Goal: Information Seeking & Learning: Find specific page/section

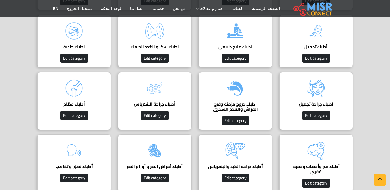
scroll to position [433, 0]
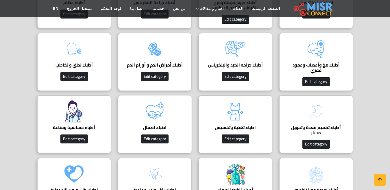
click at [161, 122] on img at bounding box center [154, 111] width 23 height 23
click at [162, 121] on img at bounding box center [154, 111] width 23 height 23
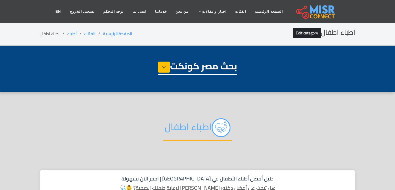
select select "*****"
select select "**********"
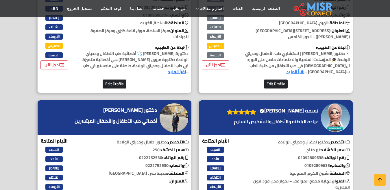
scroll to position [347, 0]
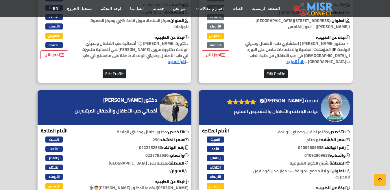
click at [292, 98] on h4 "نسمة خالد الغلبان Verified account" at bounding box center [288, 100] width 59 height 6
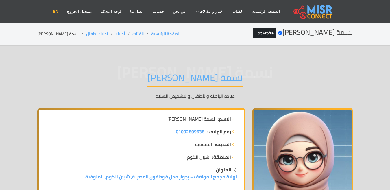
click at [63, 11] on link "EN" at bounding box center [56, 11] width 14 height 11
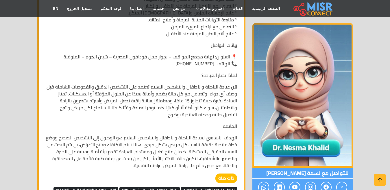
scroll to position [404, 0]
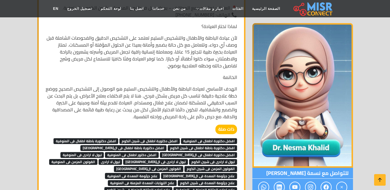
click at [197, 138] on span "افضل دكتورة اطفال فى المنوفية" at bounding box center [209, 141] width 56 height 6
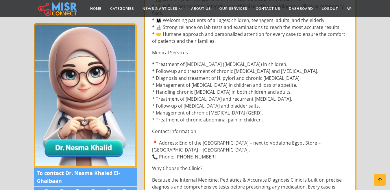
scroll to position [231, 0]
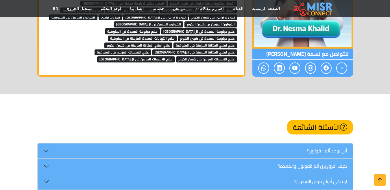
scroll to position [520, 0]
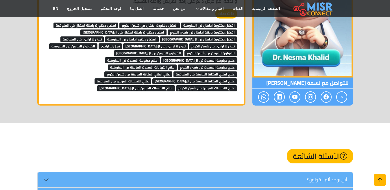
click at [383, 183] on icon at bounding box center [379, 180] width 8 height 8
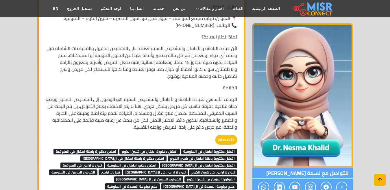
click at [379, 176] on icon at bounding box center [379, 180] width 8 height 8
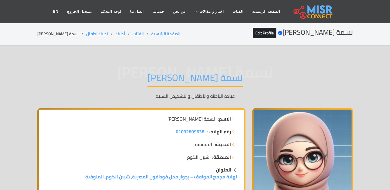
click at [65, 32] on li "نسمة [PERSON_NAME]" at bounding box center [61, 34] width 49 height 6
copy main "نسمة [PERSON_NAME]"
copy ol "اطباء اطفال"
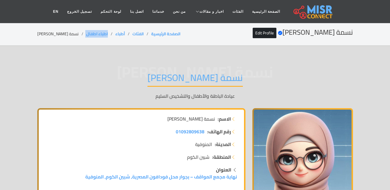
drag, startPoint x: 98, startPoint y: 32, endPoint x: 69, endPoint y: 32, distance: 28.6
click at [69, 32] on ol "الصفحة الرئيسية الفئات أطباء اطباء اطفال نسمة خالد الغلبان" at bounding box center [108, 34] width 143 height 6
click at [43, 36] on li "نسمة [PERSON_NAME]" at bounding box center [61, 34] width 49 height 6
click at [43, 36] on li "نسمة خالد الغلبان" at bounding box center [61, 34] width 49 height 6
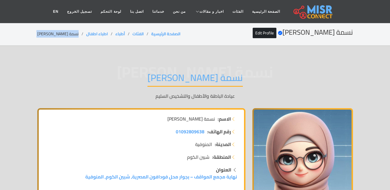
copy main "نسمة خالد الغلبان"
copy ol "اطباء اطفال"
drag, startPoint x: 97, startPoint y: 36, endPoint x: 73, endPoint y: 35, distance: 24.0
click at [73, 35] on ol "الصفحة الرئيسية الفئات أطباء اطباء اطفال نسمة خالد الغلبان" at bounding box center [108, 34] width 143 height 6
click at [57, 35] on li "نسمة خالد الغلبان" at bounding box center [61, 34] width 49 height 6
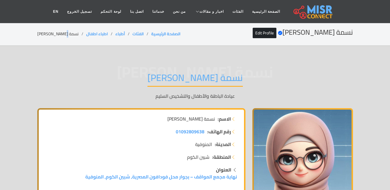
click at [57, 35] on li "نسمة خالد الغلبان" at bounding box center [61, 34] width 49 height 6
copy main "نسمة خالد الغلبان"
copy ol "اطباء اطفال"
drag, startPoint x: 98, startPoint y: 34, endPoint x: 74, endPoint y: 36, distance: 24.6
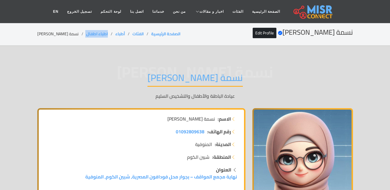
click at [74, 36] on ol "الصفحة الرئيسية الفئات أطباء اطباء اطفال نسمة خالد الغلبان" at bounding box center [108, 34] width 143 height 6
copy ol "اطباء اطفال"
click at [57, 34] on li "نسمة خالد الغلبان" at bounding box center [61, 34] width 49 height 6
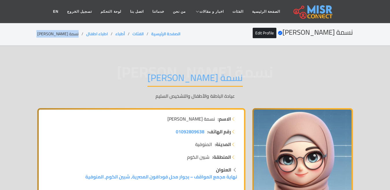
copy main "نسمة خالد الغلبان"
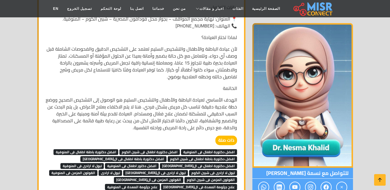
scroll to position [462, 0]
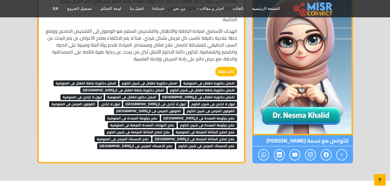
click at [375, 181] on link at bounding box center [380, 180] width 12 height 12
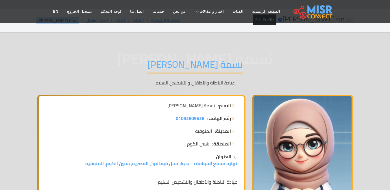
scroll to position [0, 0]
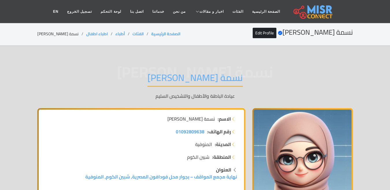
click at [172, 78] on h1 "نسمة خالد الغلبان" at bounding box center [194, 79] width 95 height 15
copy div "نسمة خالد الغلبان"
drag, startPoint x: 101, startPoint y: 31, endPoint x: 75, endPoint y: 33, distance: 25.8
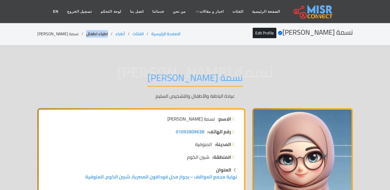
click at [86, 33] on li "اطباء اطفال" at bounding box center [100, 34] width 29 height 6
click at [86, 33] on link "اطباء اطفال" at bounding box center [97, 34] width 22 height 8
click at [276, 31] on link "Edit Profile" at bounding box center [264, 33] width 24 height 10
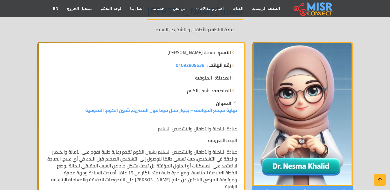
scroll to position [29, 0]
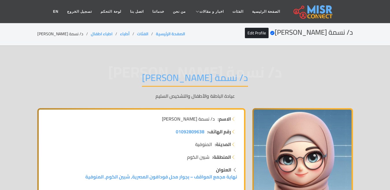
click at [56, 33] on li "د/ نسمة خالد الغلبان" at bounding box center [63, 34] width 53 height 6
copy main "د/ نسمة خالد الغلبان"
copy ol "اطباء اطفال"
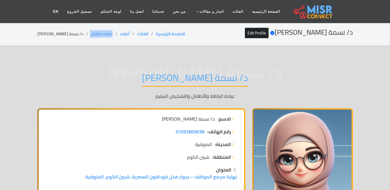
drag, startPoint x: 102, startPoint y: 33, endPoint x: 74, endPoint y: 35, distance: 27.8
click at [74, 35] on ol "الصفحة الرئيسية الفئات أطباء اطباء اطفال د/ نسمة خالد الغلبان" at bounding box center [111, 34] width 148 height 6
click at [61, 33] on li "د/ نسمة خالد الغلبان" at bounding box center [63, 34] width 53 height 6
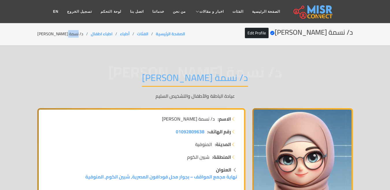
click at [61, 33] on li "د/ نسمة خالد الغلبان" at bounding box center [63, 34] width 53 height 6
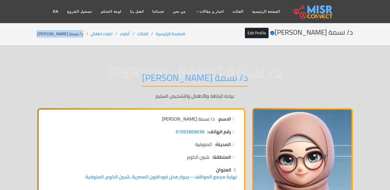
copy main "د/ نسمة خالد الغلبان"
copy ol "اطباء اطفال"
drag, startPoint x: 102, startPoint y: 34, endPoint x: 77, endPoint y: 36, distance: 24.6
click at [77, 36] on ol "الصفحة الرئيسية الفئات أطباء اطباء اطفال د/ نسمة خالد الغلبان" at bounding box center [111, 34] width 148 height 6
click at [56, 35] on li "د/ نسمة خالد الغلبان" at bounding box center [63, 34] width 53 height 6
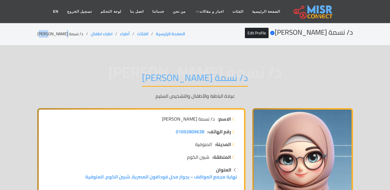
click at [56, 35] on li "د/ نسمة خالد الغلبان" at bounding box center [63, 34] width 53 height 6
copy main "د/ نسمة خالد الغلبان"
copy ol "اطباء اطفال"
drag, startPoint x: 102, startPoint y: 34, endPoint x: 76, endPoint y: 35, distance: 25.7
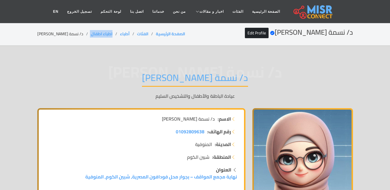
click at [76, 35] on ol "الصفحة الرئيسية الفئات أطباء اطباء اطفال د/ نسمة خالد الغلبان" at bounding box center [111, 34] width 148 height 6
copy ol "اطباء اطفال"
click at [52, 33] on li "د/ نسمة خالد الغلبان" at bounding box center [63, 34] width 53 height 6
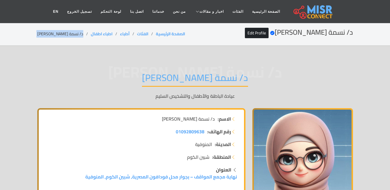
copy main "د/ نسمة خالد الغلبان"
copy ol "اطباء اطفال"
drag, startPoint x: 86, startPoint y: 36, endPoint x: 77, endPoint y: 37, distance: 9.0
click at [77, 37] on ol "الصفحة الرئيسية الفئات أطباء اطباء اطفال د/ نسمة خالد الغلبان" at bounding box center [111, 34] width 148 height 6
click at [58, 39] on div "د/ نسمة خالد الغلبان Verified account Edit Profile الصفحة الرئيسية الفئات أطباء…" at bounding box center [194, 33] width 315 height 11
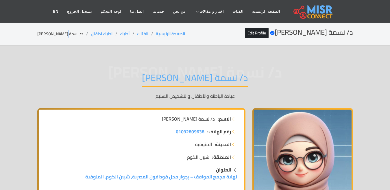
click at [57, 38] on div "د/ نسمة خالد الغلبان Verified account Edit Profile الصفحة الرئيسية الفئات أطباء…" at bounding box center [194, 33] width 315 height 11
copy main "د/ نسمة خالد الغلبان"
drag, startPoint x: 102, startPoint y: 30, endPoint x: 78, endPoint y: 34, distance: 24.5
click at [78, 34] on div "د/ نسمة خالد الغلبان Verified account Edit Profile الصفحة الرئيسية الفئات أطباء…" at bounding box center [194, 33] width 315 height 11
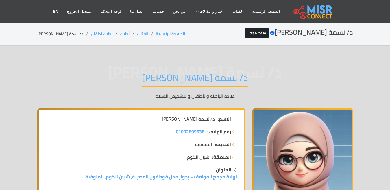
click at [47, 34] on li "د/ نسمة خالد الغلبان" at bounding box center [63, 34] width 53 height 6
drag, startPoint x: 104, startPoint y: 35, endPoint x: 76, endPoint y: 38, distance: 28.7
click at [76, 38] on div "د/ نسمة خالد الغلبان Verified account Edit Profile الصفحة الرئيسية الفئات أطباء…" at bounding box center [194, 33] width 315 height 11
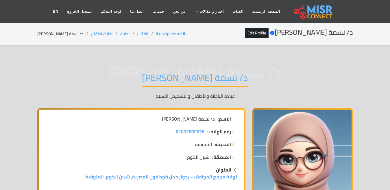
click at [53, 37] on li "د/ نسمة خالد الغلبان" at bounding box center [63, 34] width 53 height 6
drag, startPoint x: 102, startPoint y: 31, endPoint x: 79, endPoint y: 38, distance: 24.3
click at [79, 38] on div "د/ نسمة خالد الغلبان Verified account Edit Profile الصفحة الرئيسية الفئات أطباء…" at bounding box center [194, 33] width 315 height 11
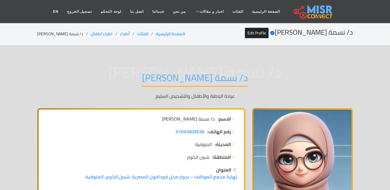
click at [66, 34] on li "د/ نسمة خالد الغلبان" at bounding box center [63, 34] width 53 height 6
drag, startPoint x: 102, startPoint y: 33, endPoint x: 79, endPoint y: 36, distance: 22.7
click at [91, 36] on li "اطباء اطفال" at bounding box center [105, 34] width 29 height 6
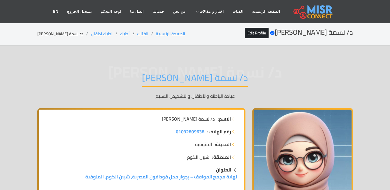
click at [58, 30] on div "د/ نسمة خالد الغلبان Verified account Edit Profile الصفحة الرئيسية الفئات أطباء…" at bounding box center [194, 33] width 315 height 11
drag, startPoint x: 102, startPoint y: 36, endPoint x: 77, endPoint y: 35, distance: 24.9
click at [77, 35] on ol "الصفحة الرئيسية الفئات أطباء اطباء اطفال د/ نسمة خالد الغلبان" at bounding box center [111, 34] width 148 height 6
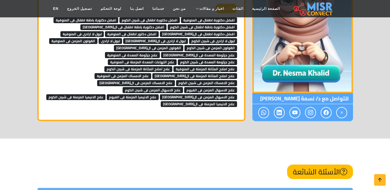
scroll to position [505, 0]
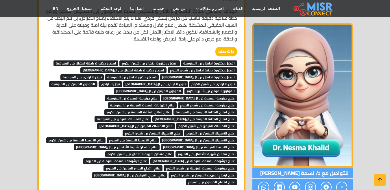
scroll to position [476, 0]
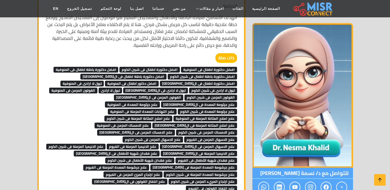
click at [193, 67] on span "افضل دكتورة اطفال فى المنوفية" at bounding box center [209, 70] width 56 height 6
click at [159, 67] on span "افضل دكتورة اطفال فى شبين الكوم" at bounding box center [149, 70] width 60 height 6
click at [216, 74] on span "افضل دكتورة باطنة اطفال فى شبين الكوم" at bounding box center [202, 77] width 69 height 6
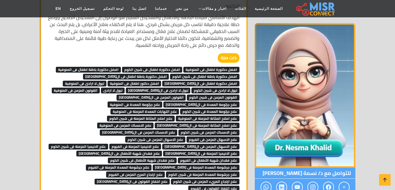
click at [106, 79] on link "تبول لا ارادى فى المنوفية" at bounding box center [85, 83] width 44 height 9
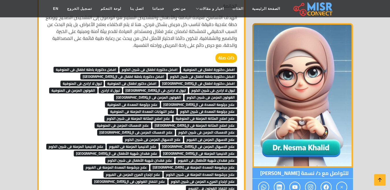
scroll to position [447, 0]
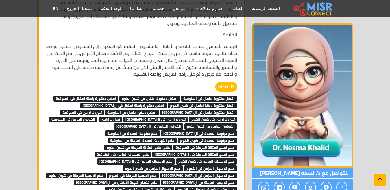
click at [382, 177] on icon at bounding box center [379, 180] width 8 height 8
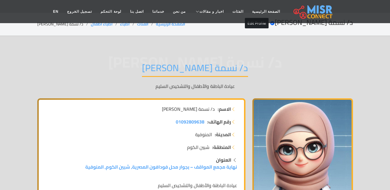
scroll to position [0, 0]
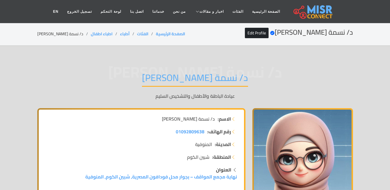
click at [53, 36] on li "د/ نسمة [PERSON_NAME]" at bounding box center [63, 34] width 53 height 6
copy main "د/ نسمة [PERSON_NAME]"
copy ol "اطباء اطفال"
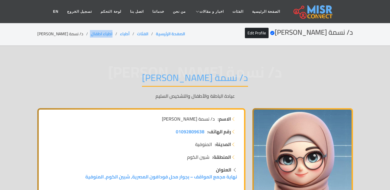
drag, startPoint x: 99, startPoint y: 31, endPoint x: 78, endPoint y: 29, distance: 21.2
click at [78, 29] on div "د/ نسمة خالد الغلبان Verified account Edit Profile الصفحة الرئيسية الفئات أطباء…" at bounding box center [194, 33] width 315 height 11
click at [230, 13] on link "الفئات" at bounding box center [238, 11] width 20 height 11
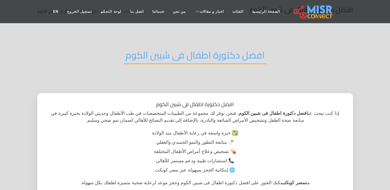
scroll to position [29, 0]
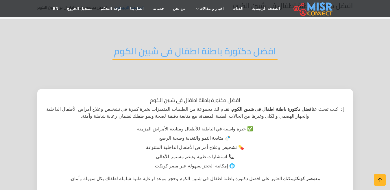
scroll to position [116, 0]
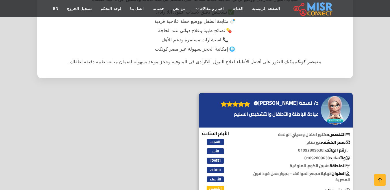
scroll to position [173, 0]
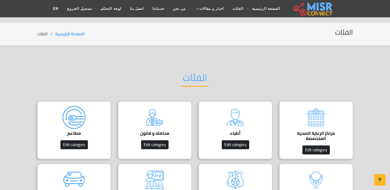
click at [168, 131] on h4 "محاماه و قانون" at bounding box center [155, 133] width 56 height 5
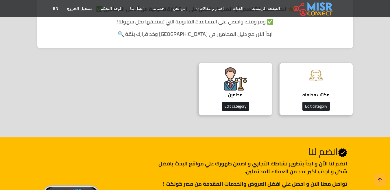
scroll to position [173, 0]
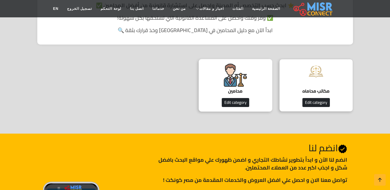
click at [239, 89] on h4 "محامين" at bounding box center [235, 90] width 56 height 5
click at [239, 88] on h4 "محامين" at bounding box center [235, 90] width 56 height 5
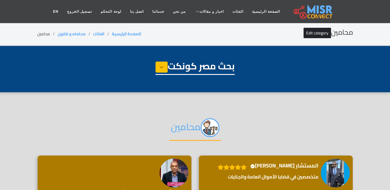
select select "**********"
select select "*******"
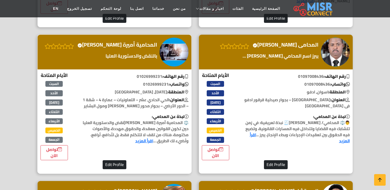
scroll to position [1213, 0]
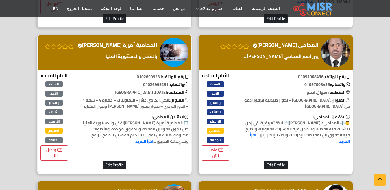
click at [139, 48] on h4 "المحامية أميرة [PERSON_NAME] account" at bounding box center [117, 45] width 80 height 6
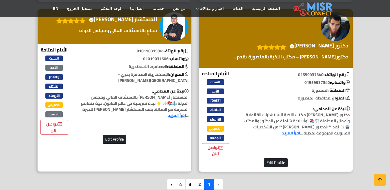
scroll to position [1617, 0]
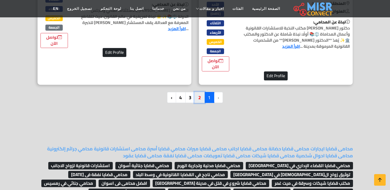
click at [197, 94] on link "2" at bounding box center [199, 97] width 10 height 11
click at [196, 98] on link "2" at bounding box center [199, 97] width 10 height 11
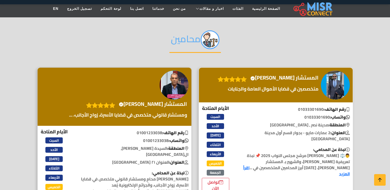
scroll to position [87, 0]
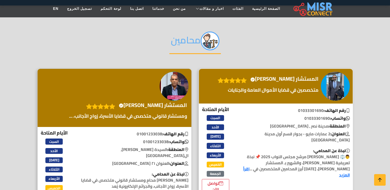
click at [296, 78] on h4 "المستشار محمد قطب Verified account" at bounding box center [284, 79] width 68 height 6
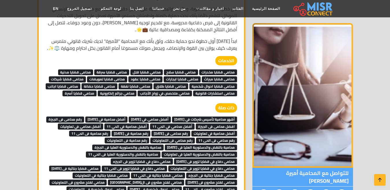
scroll to position [2833, 0]
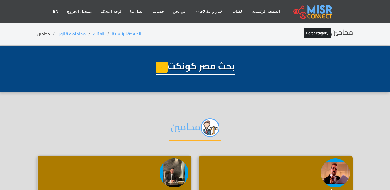
select select "**********"
select select "*******"
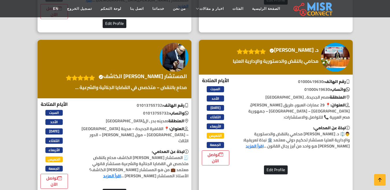
scroll to position [838, 0]
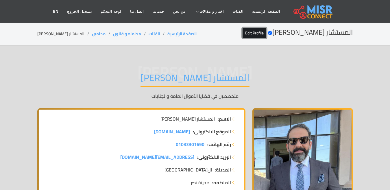
click at [264, 31] on link "Edit Profile" at bounding box center [254, 33] width 24 height 10
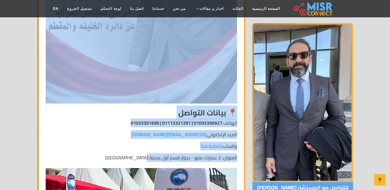
scroll to position [924, 0]
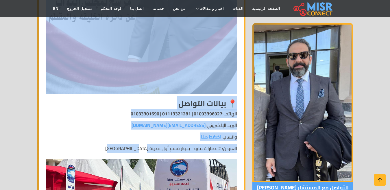
drag, startPoint x: 238, startPoint y: 75, endPoint x: 125, endPoint y: 128, distance: 124.7
copy div "👨‍⚖️ loremips dolo sitam con – adip elit seddoe 5362 📌 temp incidid utlabore et…"
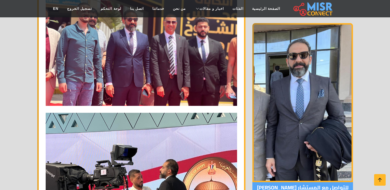
scroll to position [1415, 0]
